Goal: Find specific page/section: Find specific page/section

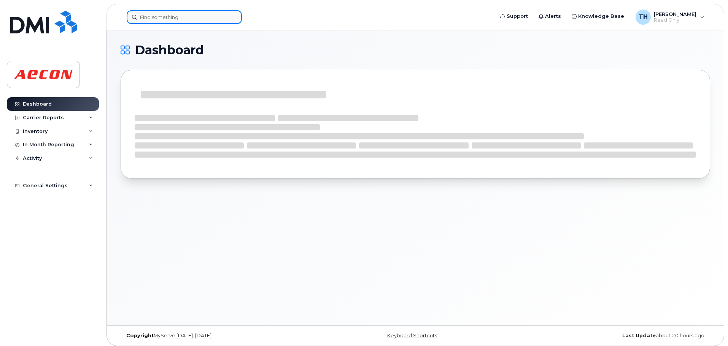
click at [146, 18] on input at bounding box center [184, 17] width 115 height 14
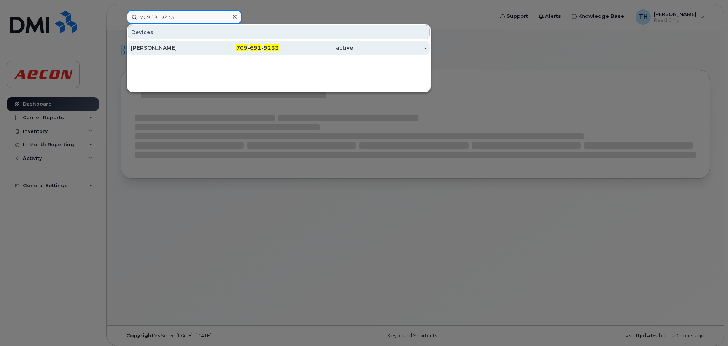
type input "7096919233"
click at [181, 48] on div "Rodney Holmes" at bounding box center [168, 48] width 74 height 8
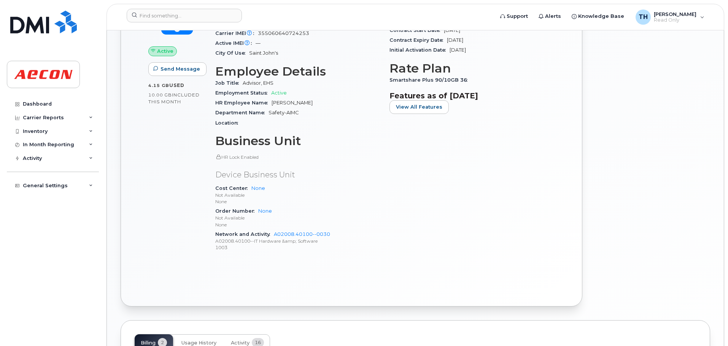
scroll to position [352, 0]
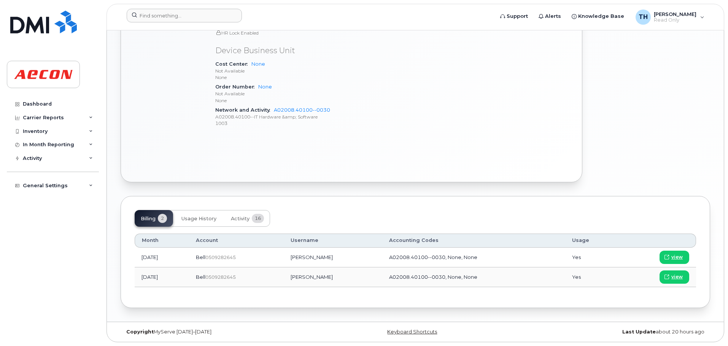
click at [202, 23] on div at bounding box center [308, 17] width 374 height 17
click at [201, 21] on input at bounding box center [184, 16] width 115 height 14
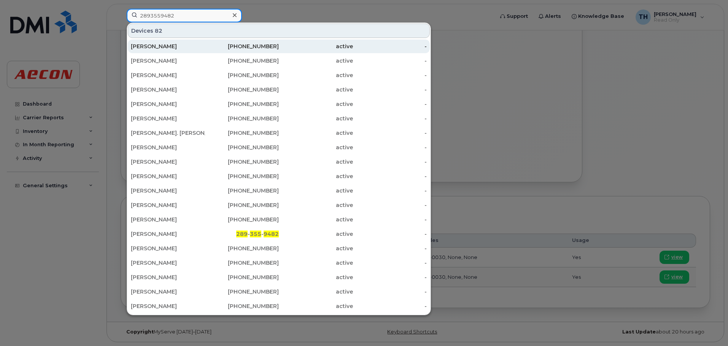
type input "2893559482"
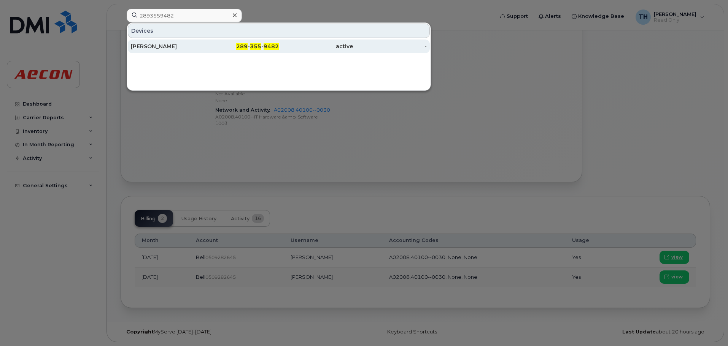
click at [281, 44] on div "active" at bounding box center [316, 47] width 74 height 8
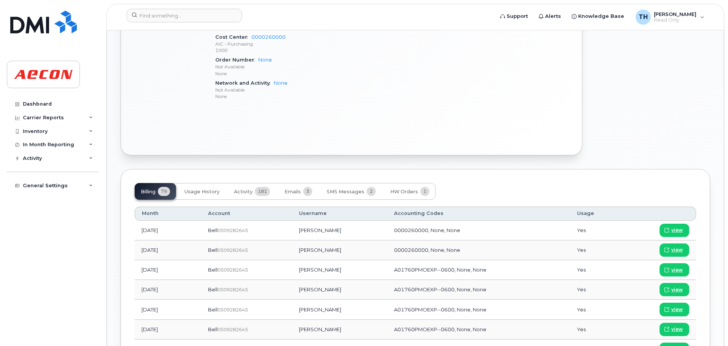
scroll to position [380, 0]
